Goal: Find contact information: Find contact information

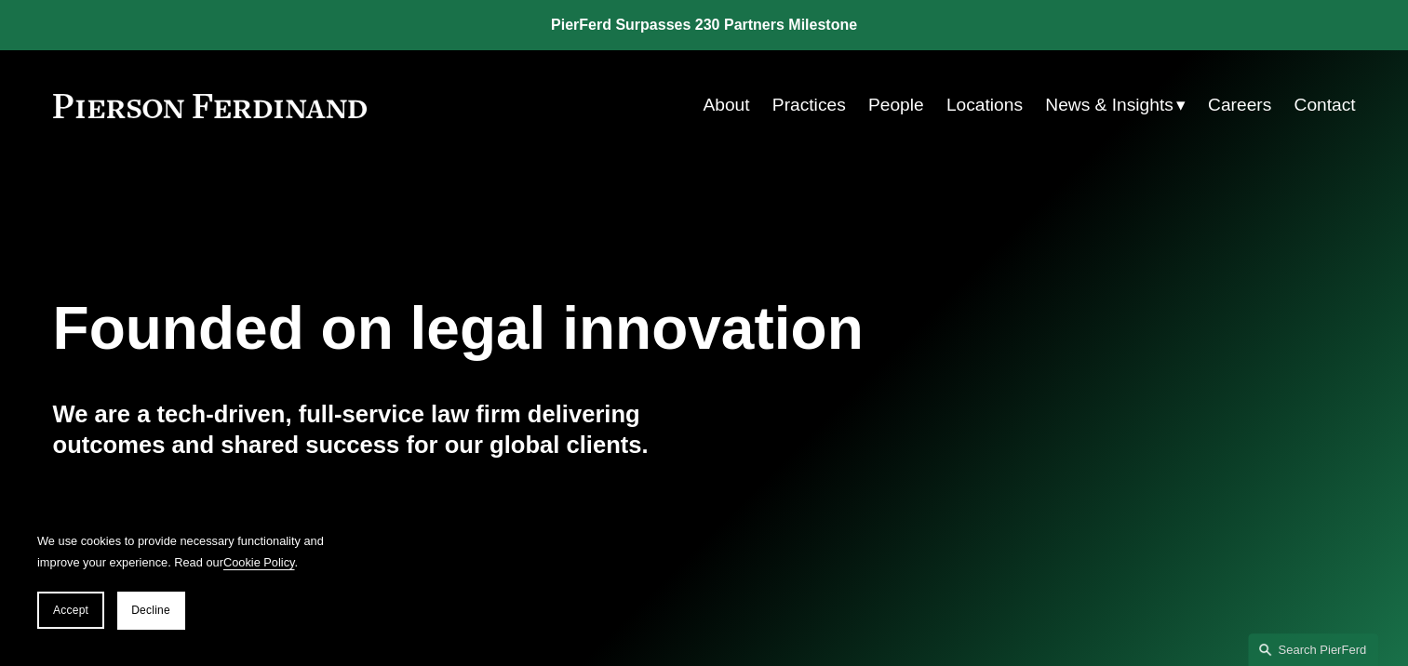
click at [891, 109] on link "People" at bounding box center [896, 105] width 56 height 35
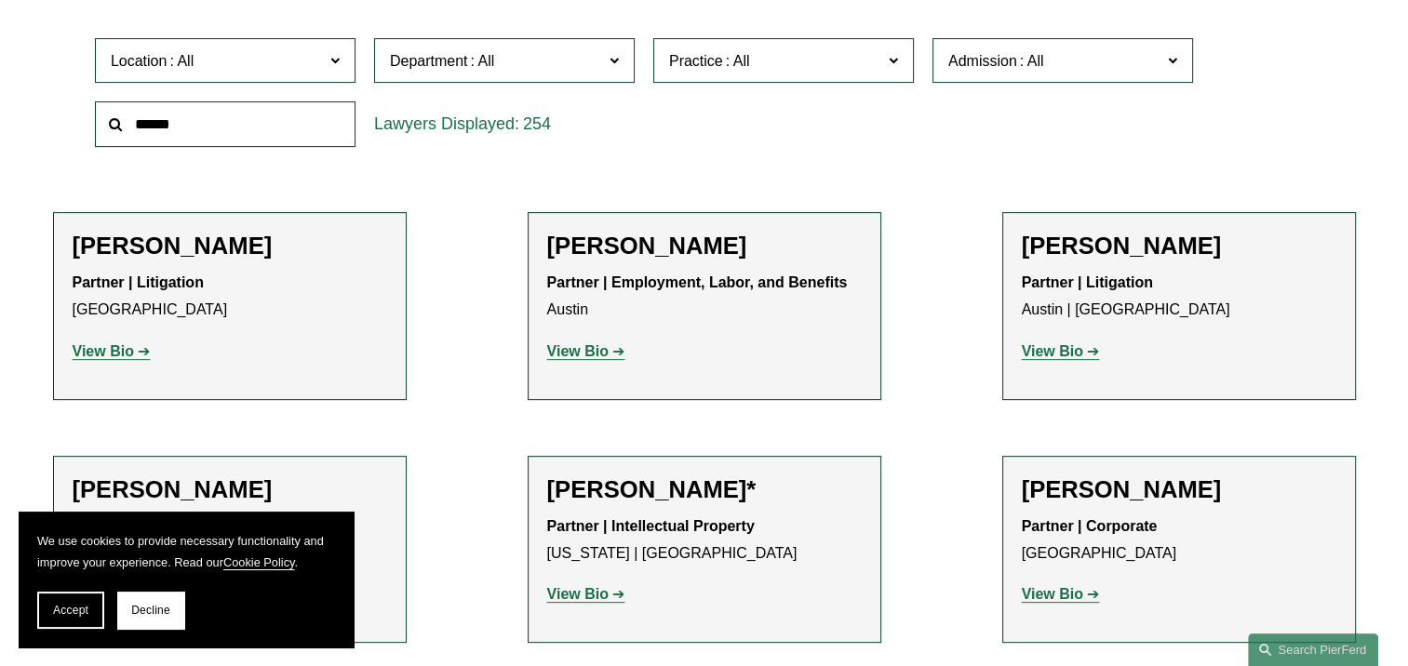
scroll to position [602, 0]
click at [272, 67] on span "Location" at bounding box center [217, 61] width 213 height 25
click at [0, 0] on link "[GEOGRAPHIC_DATA]" at bounding box center [0, 0] width 0 height 0
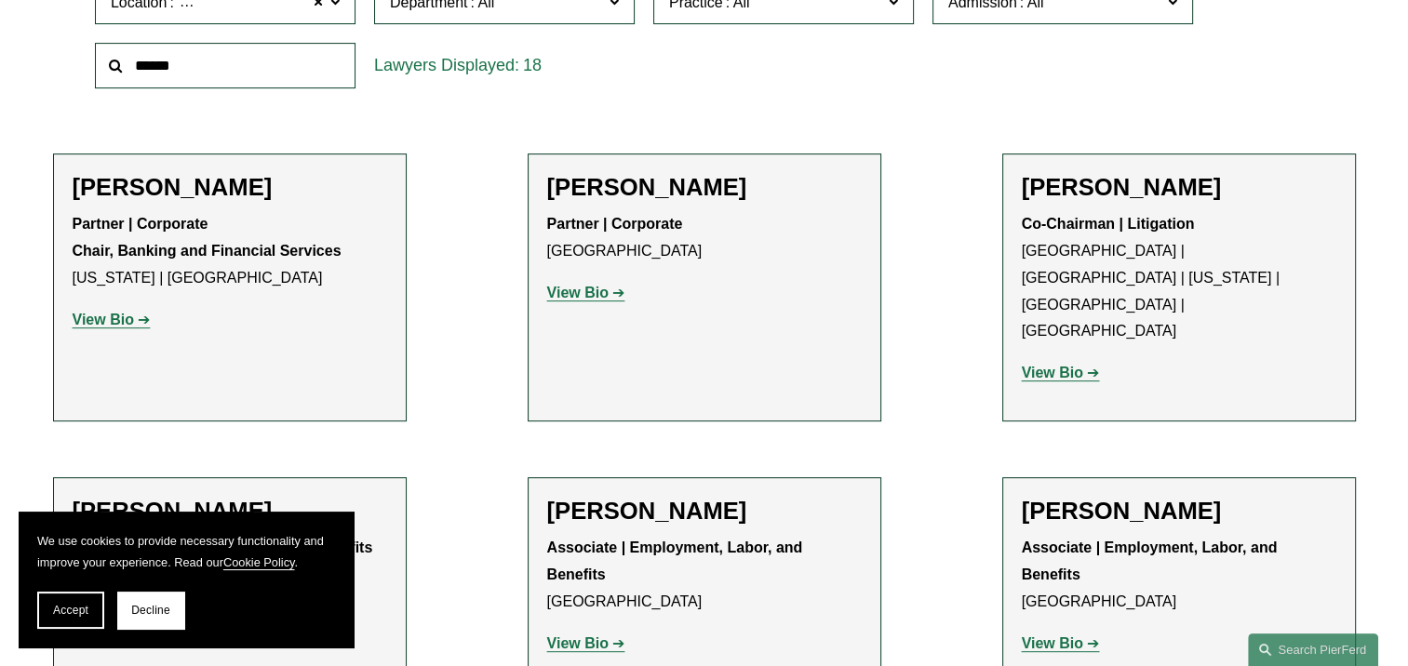
scroll to position [545, 0]
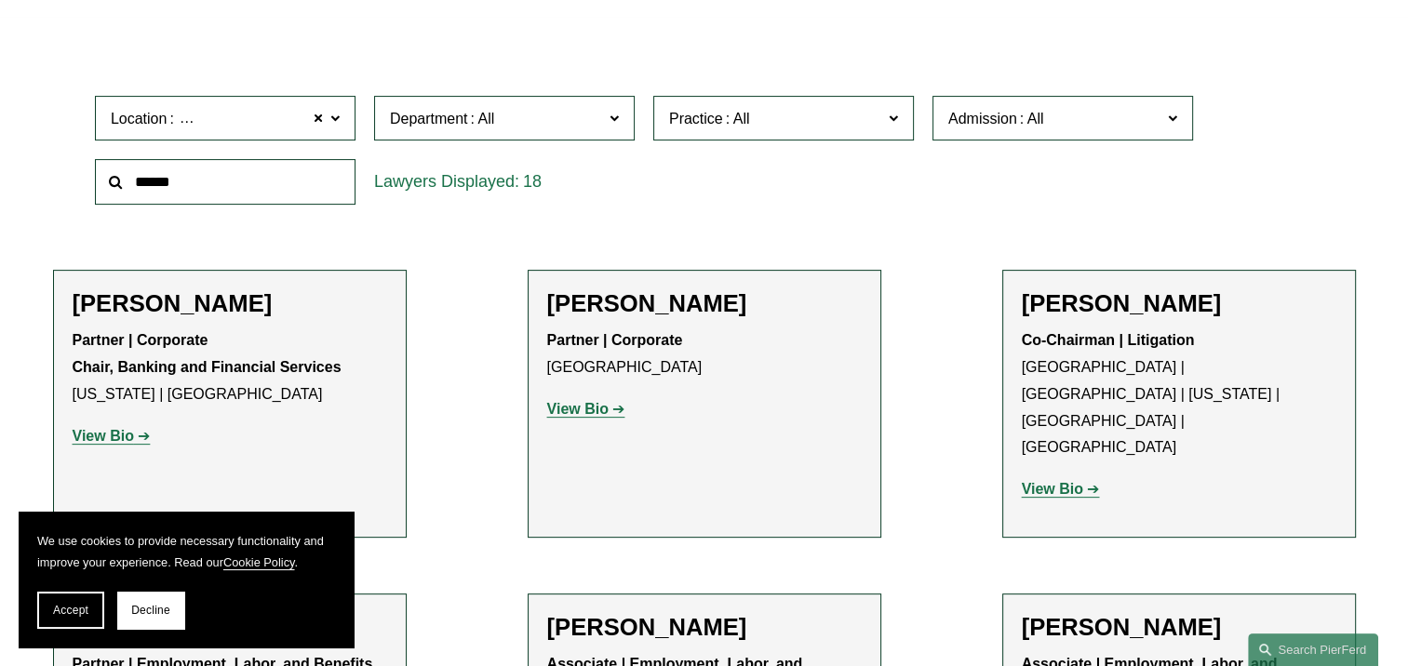
click at [726, 114] on span at bounding box center [738, 119] width 30 height 16
drag, startPoint x: 781, startPoint y: 250, endPoint x: 768, endPoint y: 314, distance: 64.6
click at [0, 0] on link "Mergers and Acquisitions" at bounding box center [0, 0] width 0 height 0
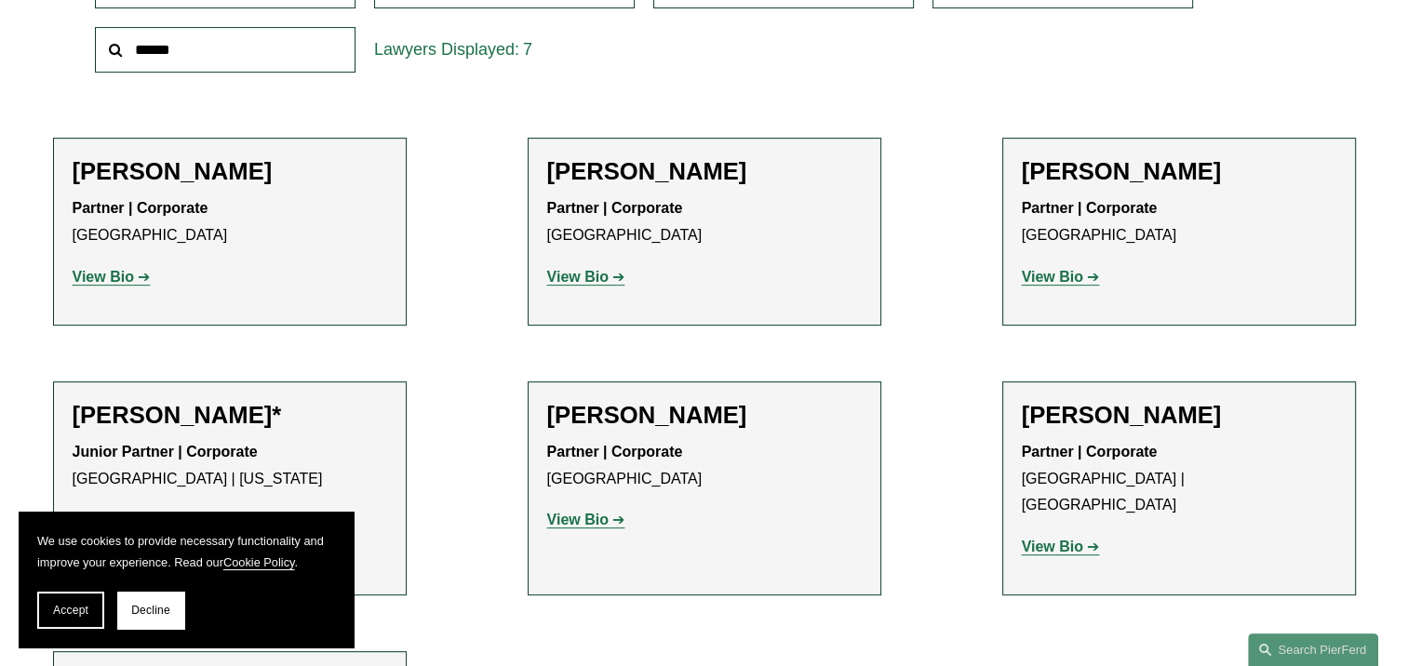
scroll to position [674, 0]
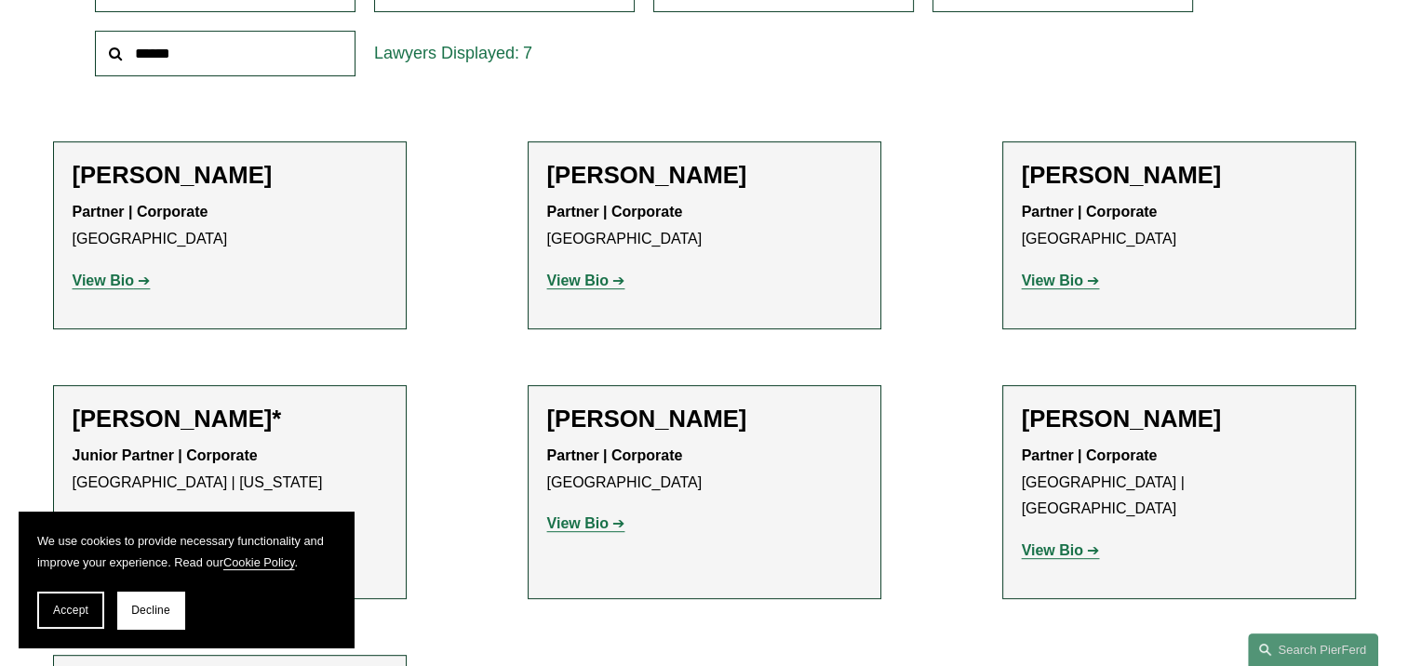
click at [101, 274] on strong "View Bio" at bounding box center [103, 281] width 61 height 16
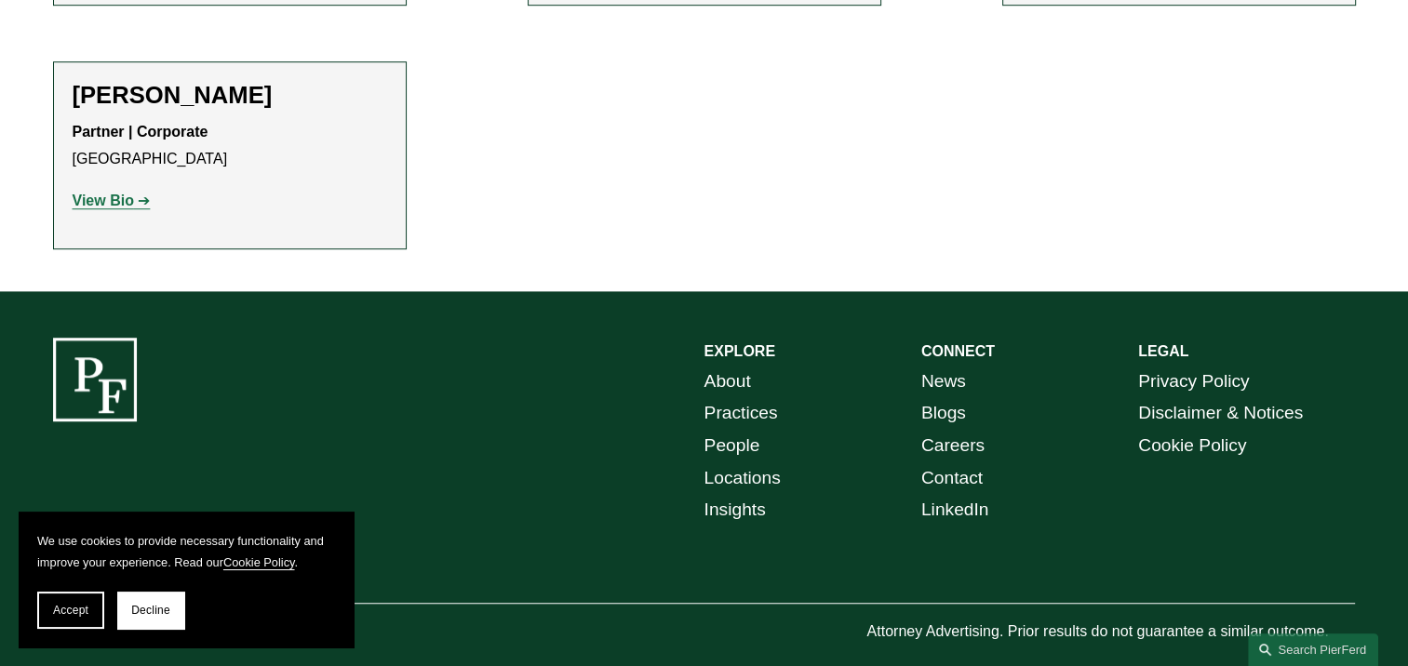
click at [726, 397] on link "Practices" at bounding box center [742, 413] width 74 height 33
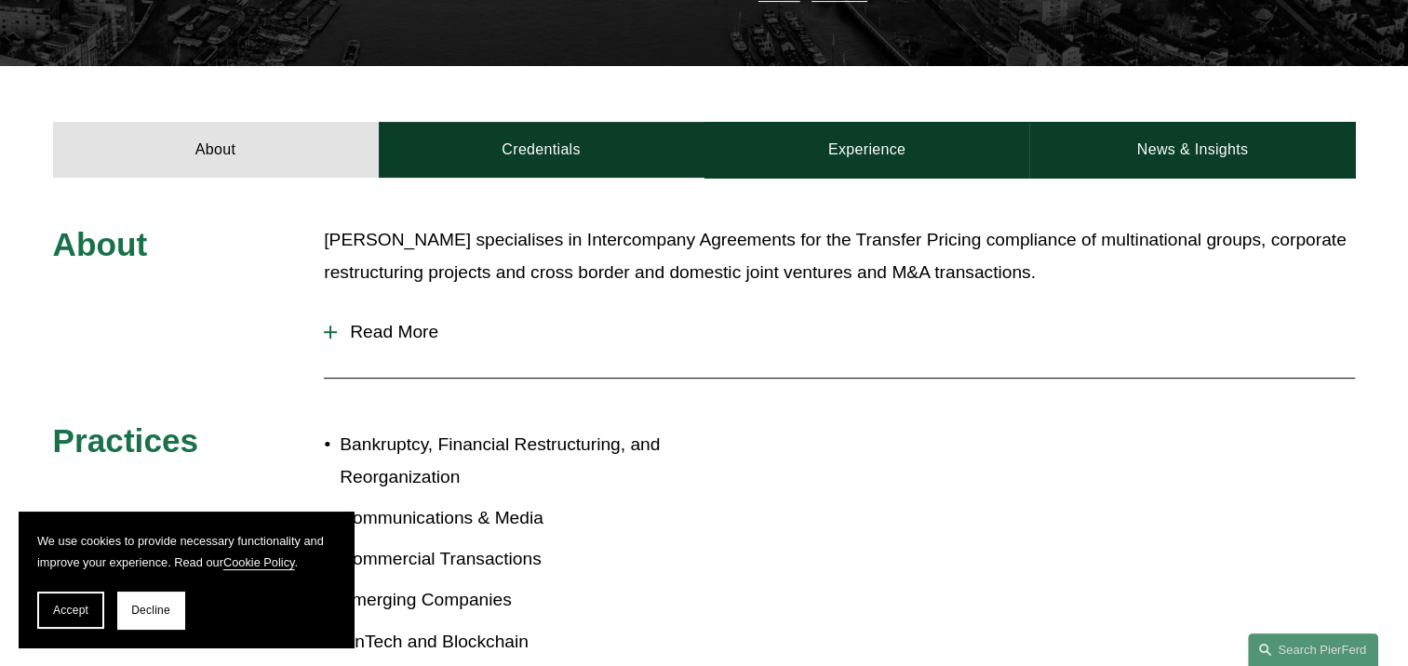
scroll to position [613, 0]
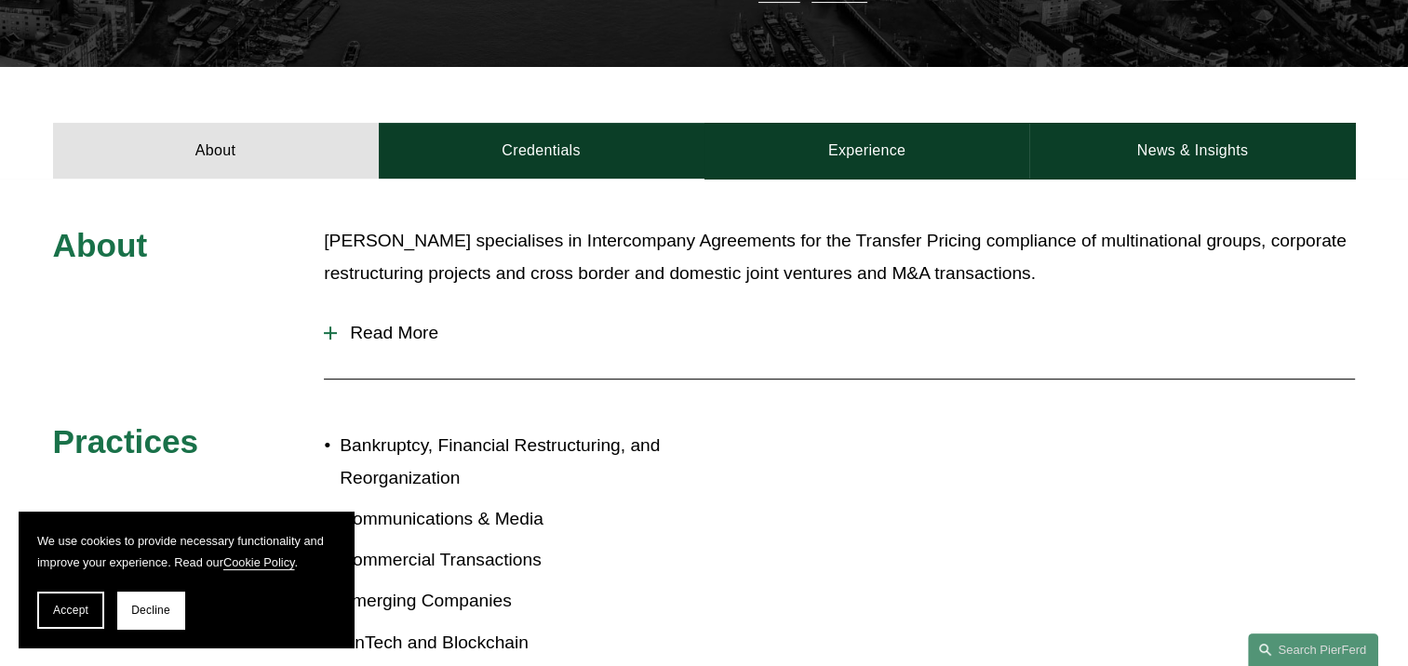
click at [346, 309] on button "Read More" at bounding box center [839, 333] width 1031 height 48
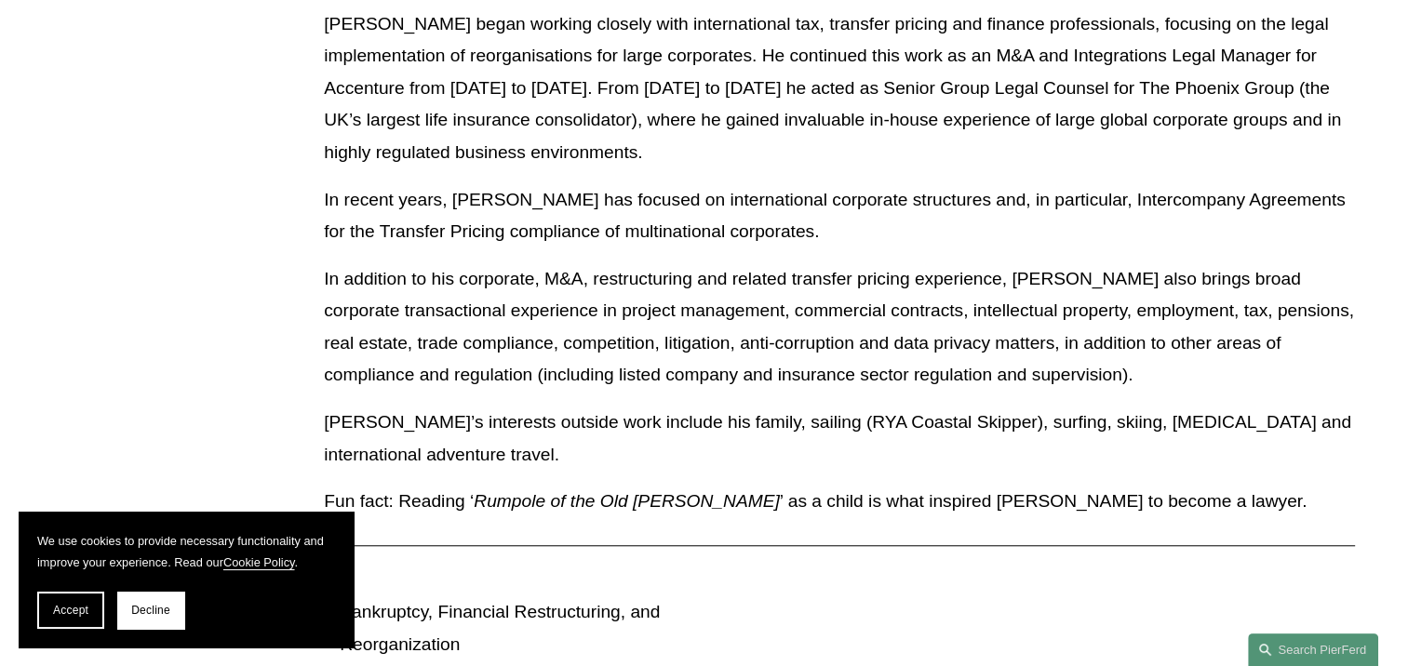
scroll to position [1425, 0]
drag, startPoint x: 481, startPoint y: 441, endPoint x: 664, endPoint y: 438, distance: 182.5
click at [664, 492] on em "Rumpole of the Old Bailey" at bounding box center [626, 502] width 305 height 20
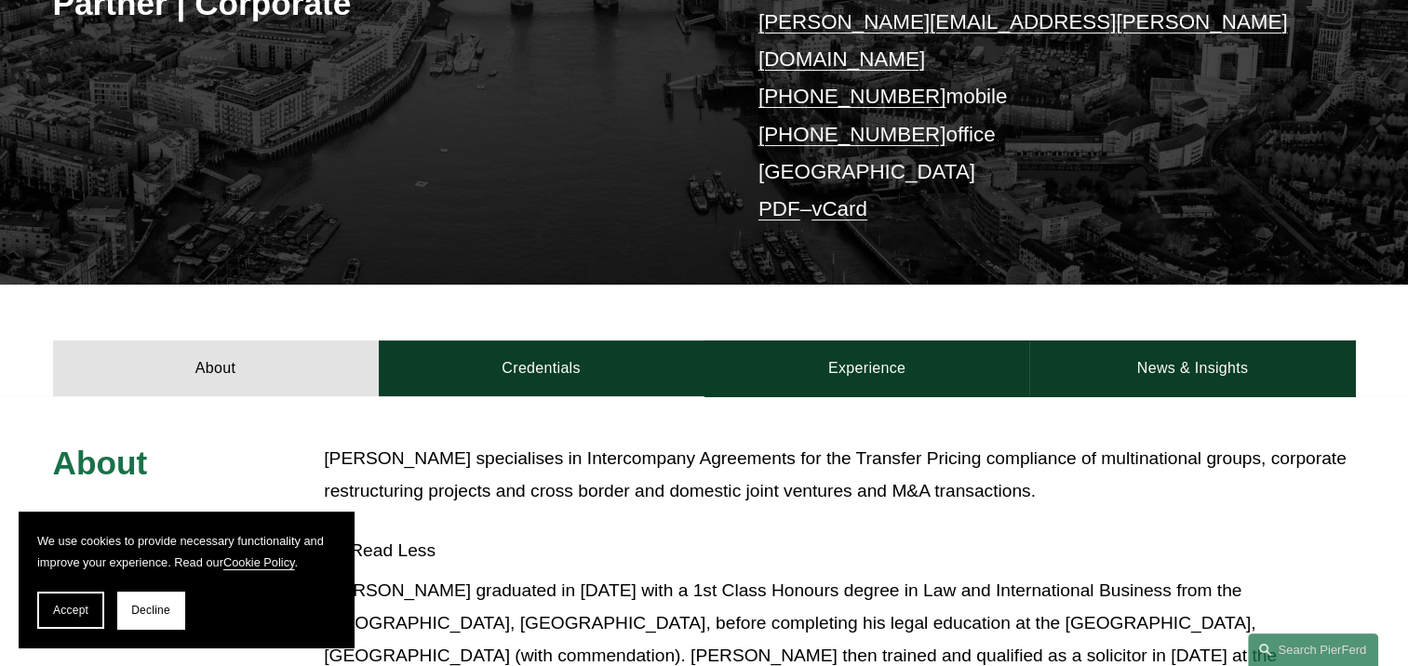
scroll to position [273, 0]
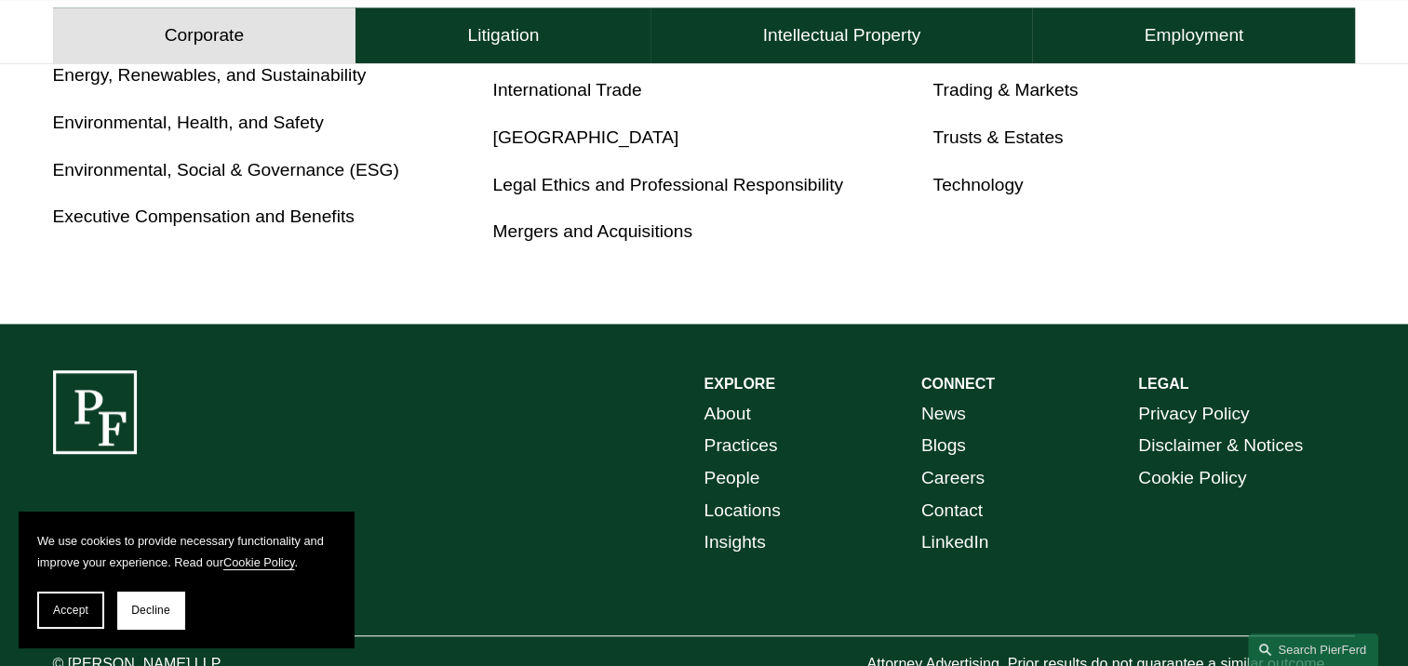
scroll to position [1379, 0]
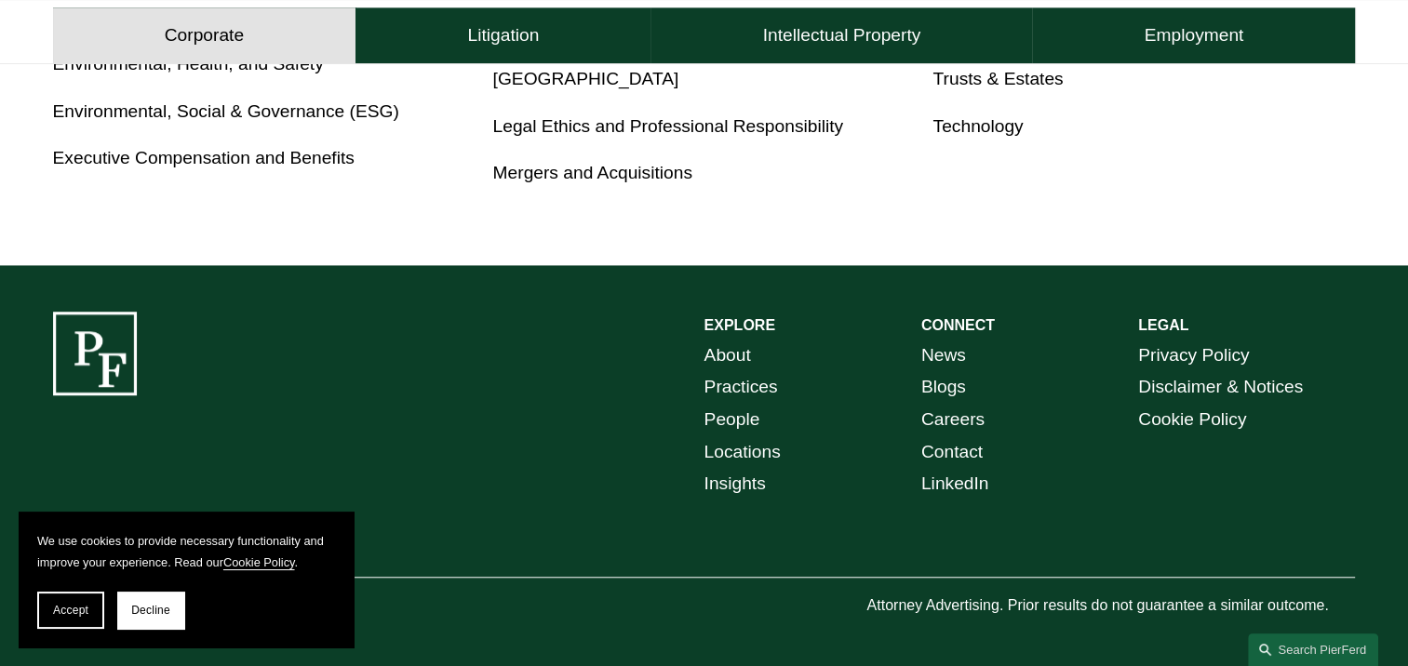
click at [720, 353] on link "About" at bounding box center [728, 356] width 47 height 33
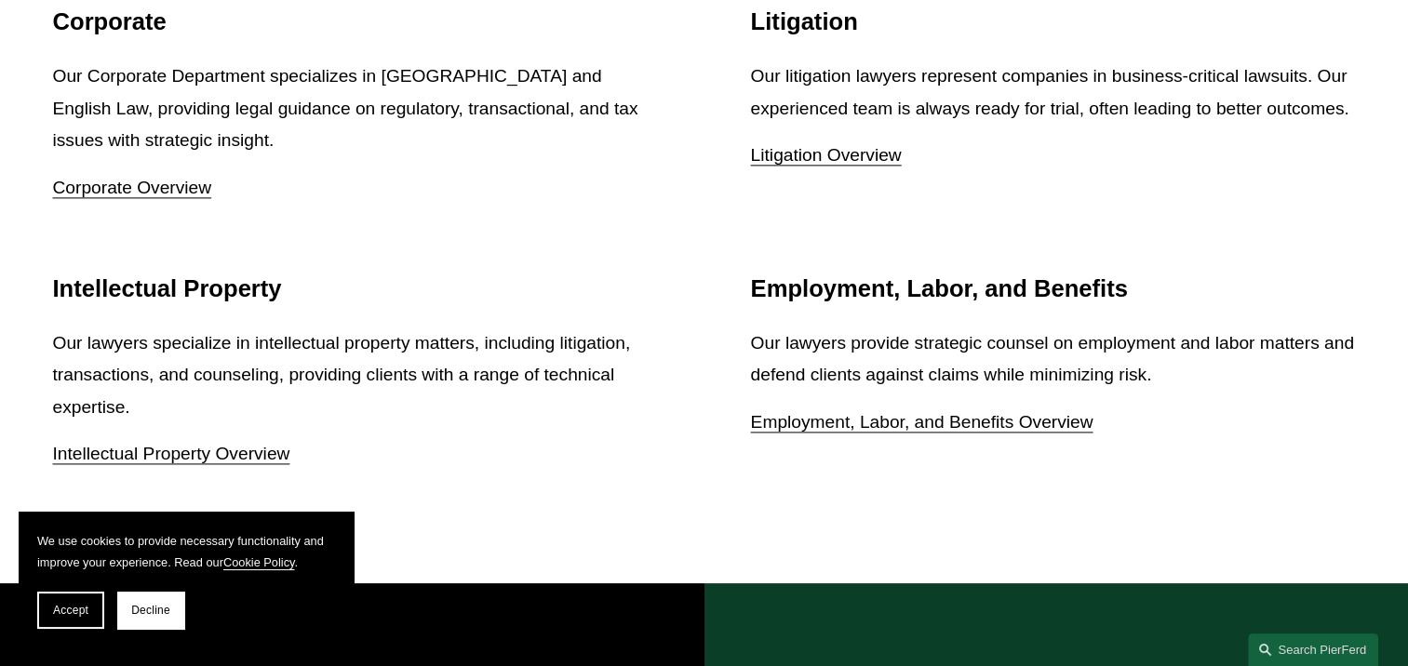
scroll to position [3420, 0]
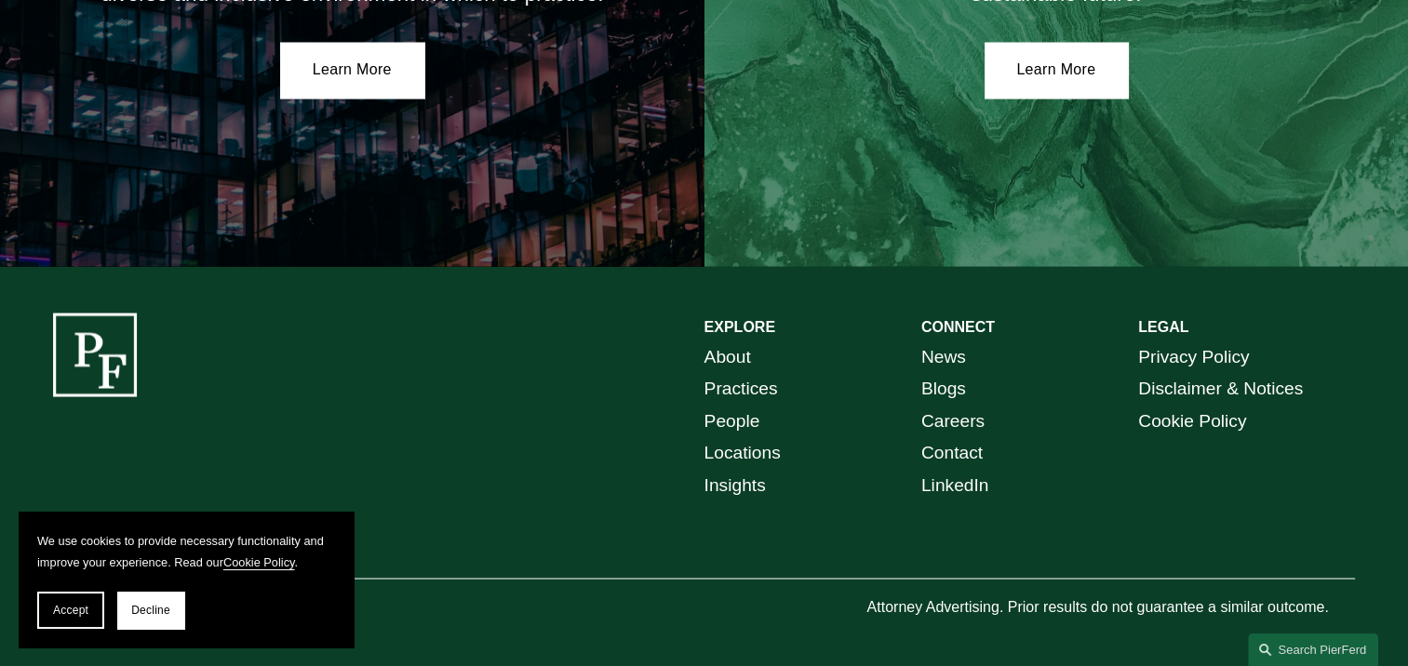
click at [732, 451] on link "Locations" at bounding box center [743, 453] width 76 height 33
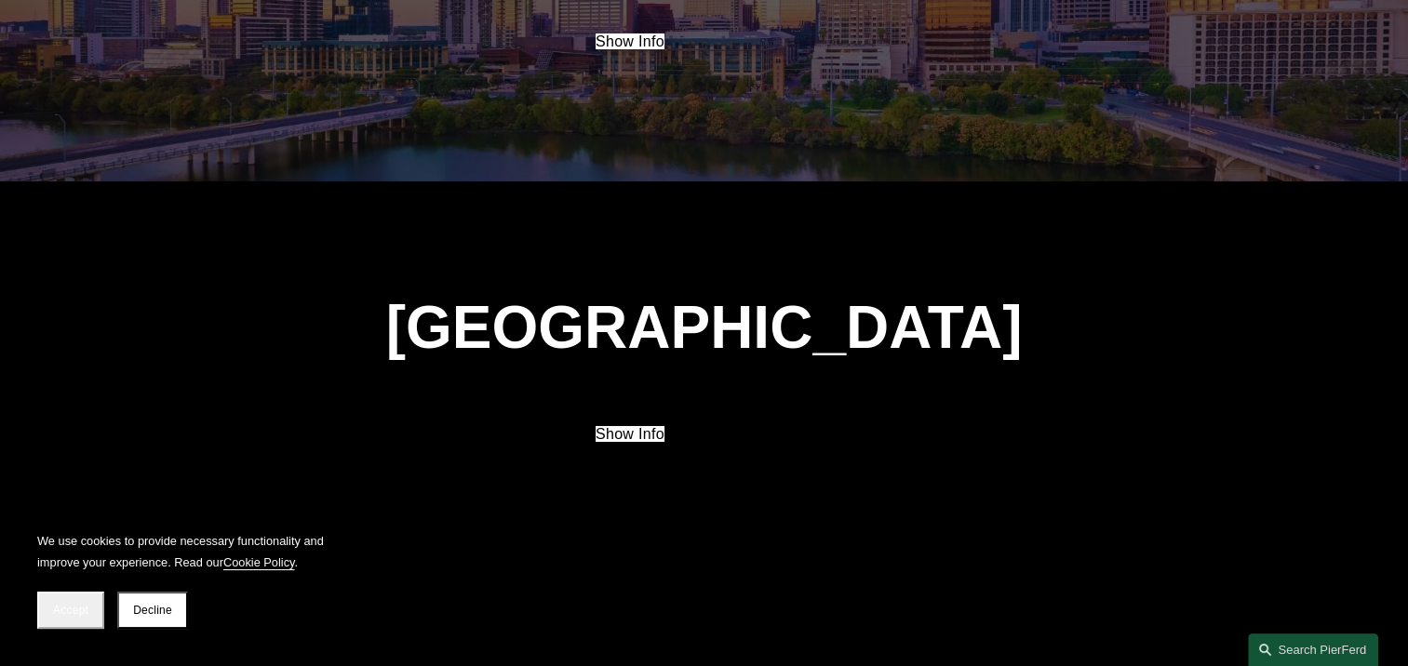
scroll to position [6750, 0]
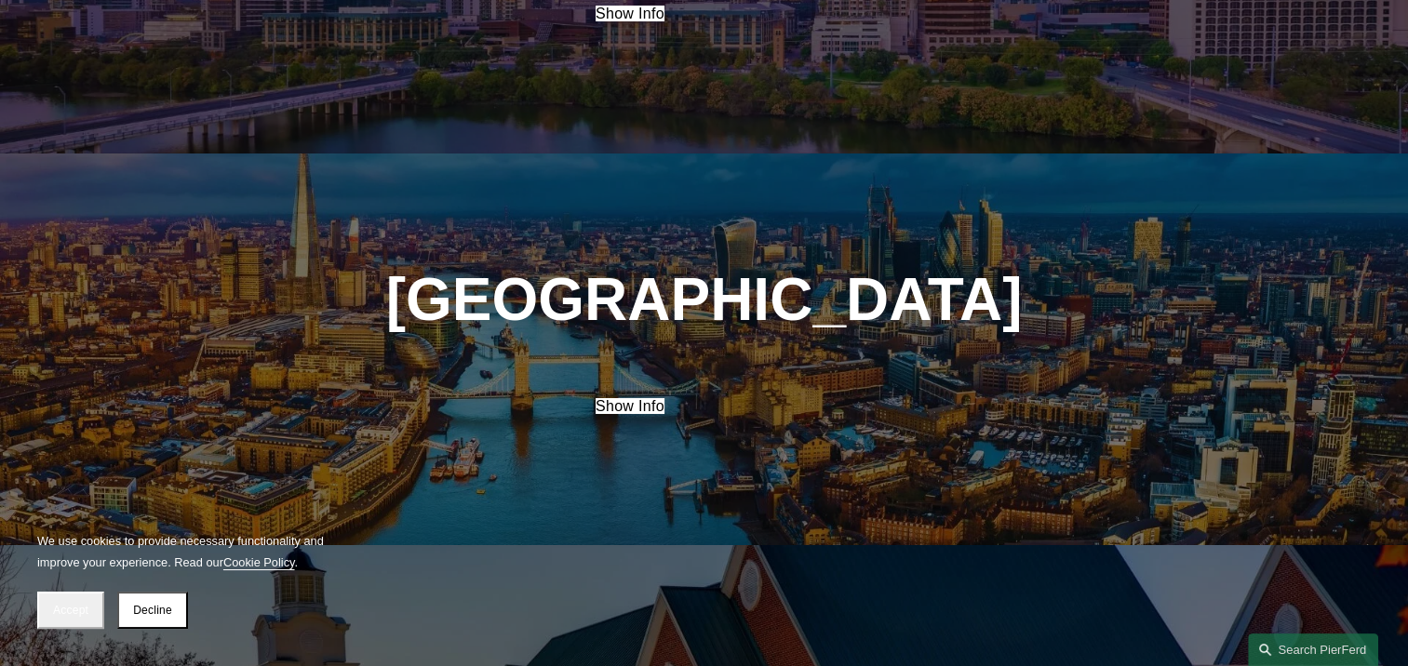
click at [665, 398] on link "Show Info" at bounding box center [630, 406] width 69 height 16
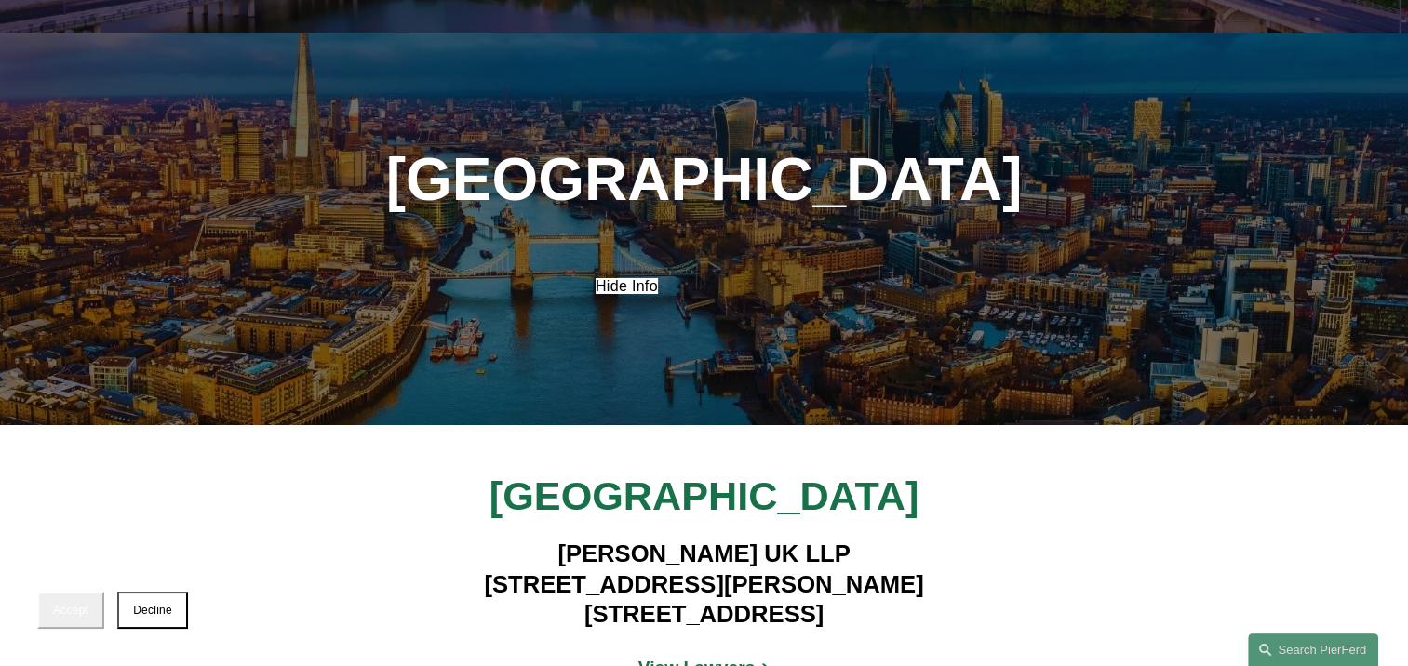
scroll to position [6872, 0]
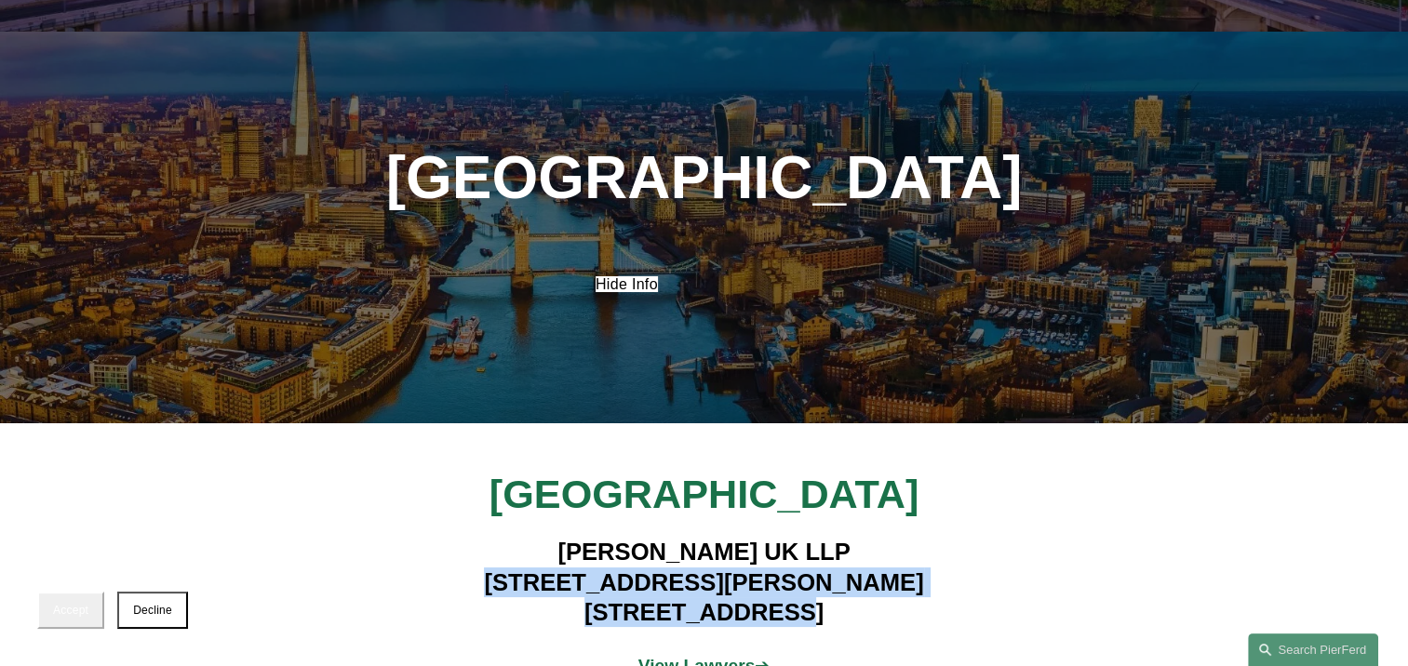
drag, startPoint x: 588, startPoint y: 359, endPoint x: 828, endPoint y: 381, distance: 241.1
click at [828, 537] on h4 "Pierson Ferdinand UK LLP 1 King William Street London EC4N 7BJ" at bounding box center [704, 582] width 543 height 90
copy h4 "1 King William Street London EC4N 7BJ"
